Goal: Information Seeking & Learning: Understand process/instructions

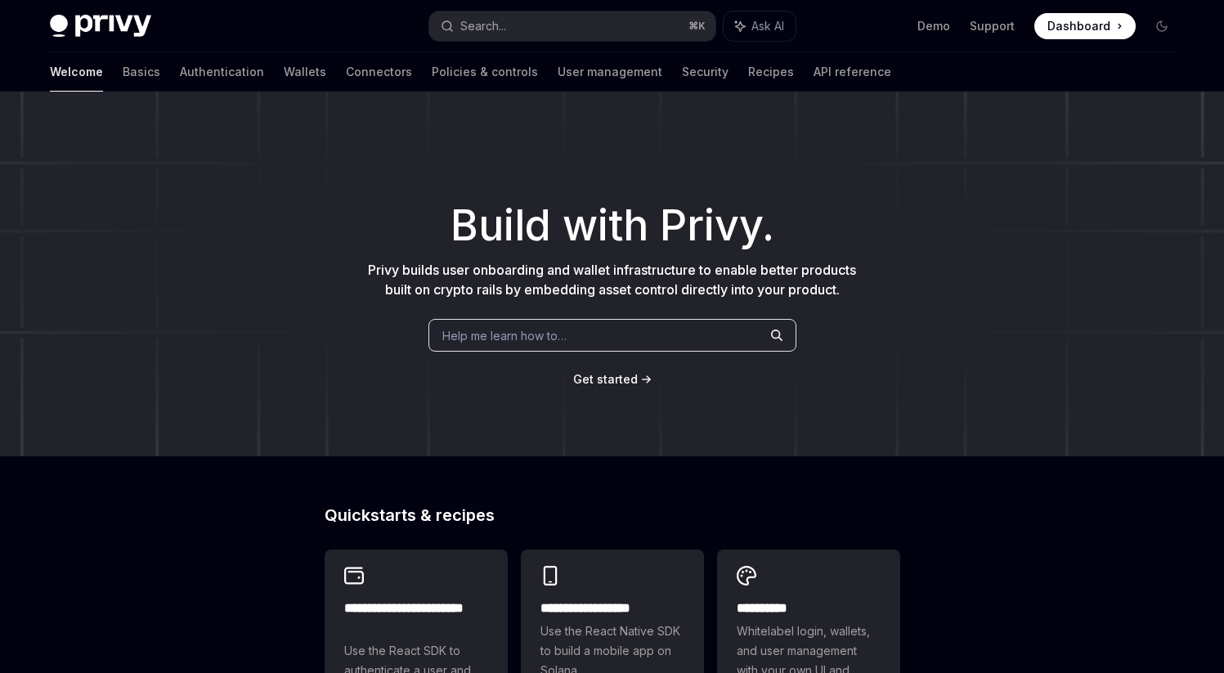
click at [600, 386] on span "Get started" at bounding box center [605, 379] width 65 height 14
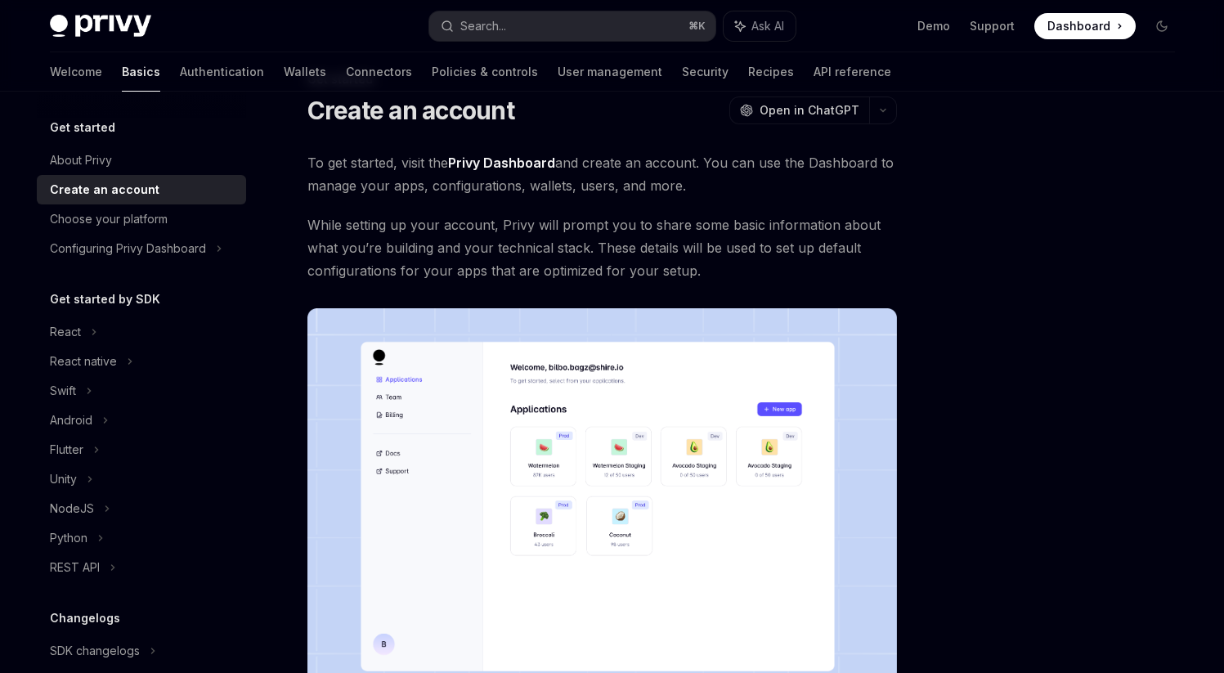
scroll to position [354, 0]
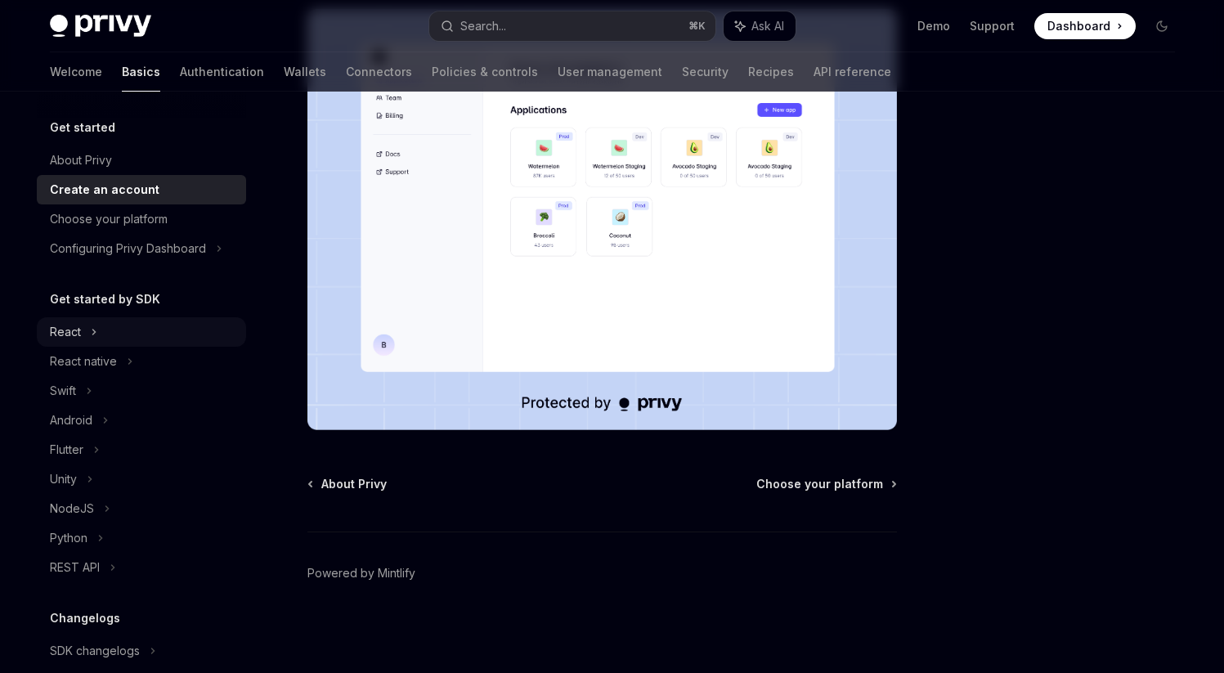
click at [107, 337] on div "React" at bounding box center [141, 331] width 209 height 29
type textarea "*"
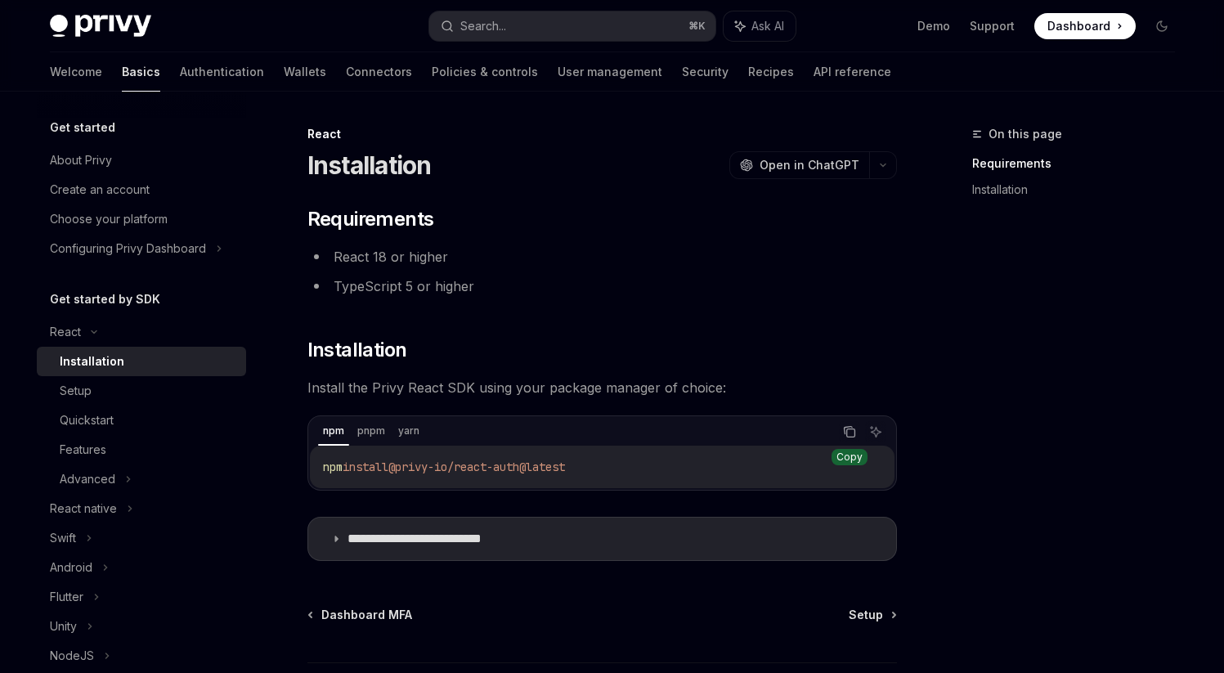
click at [851, 433] on icon "Copy the contents from the code block" at bounding box center [849, 431] width 13 height 13
click at [558, 29] on button "Search... ⌘ K" at bounding box center [572, 25] width 286 height 29
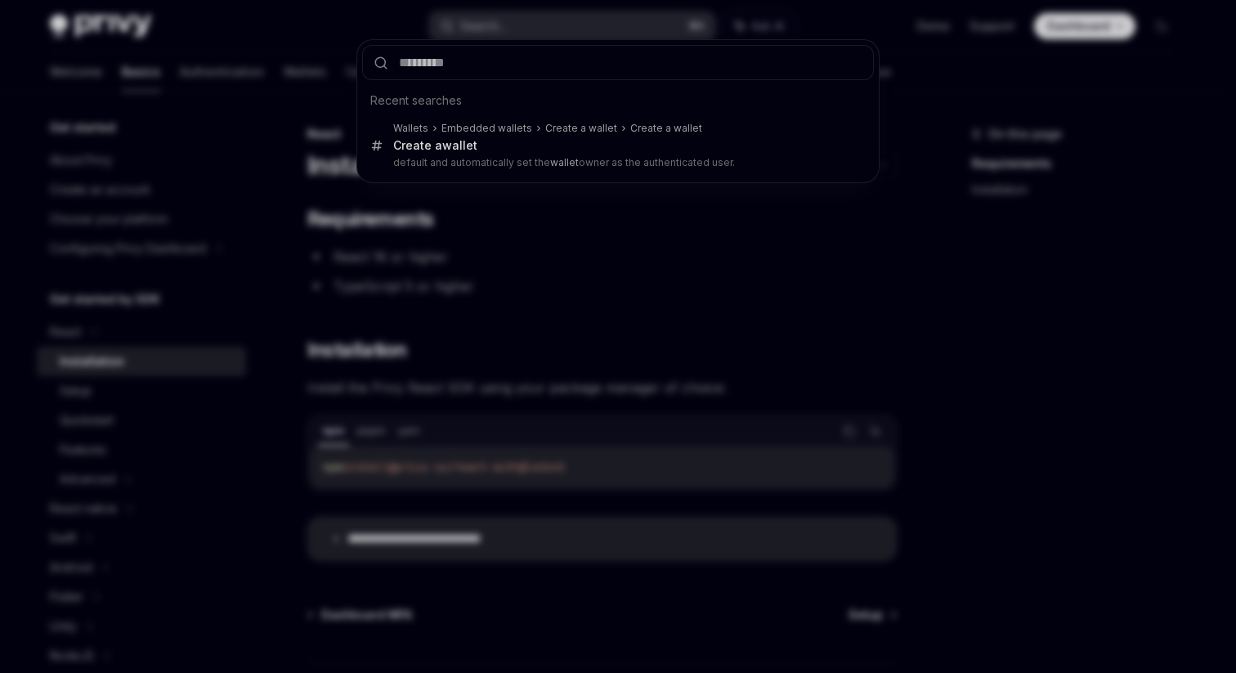
type input "**********"
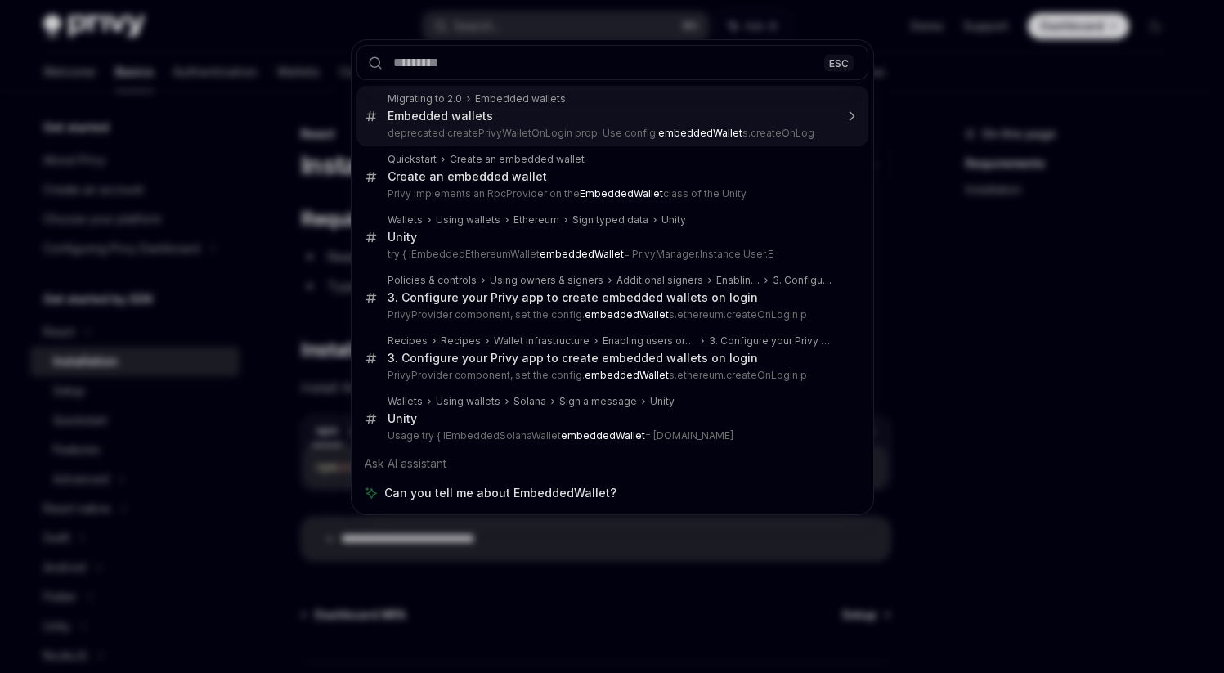
type textarea "*"
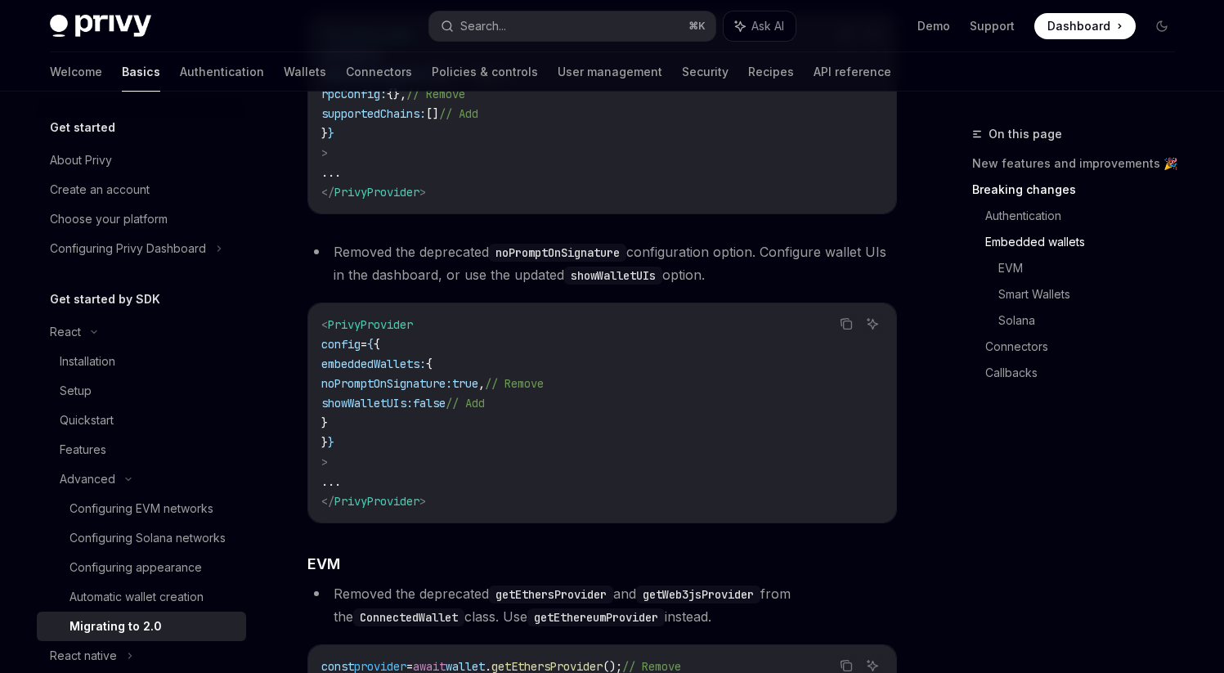
scroll to position [1209, 0]
